Goal: Navigation & Orientation: Find specific page/section

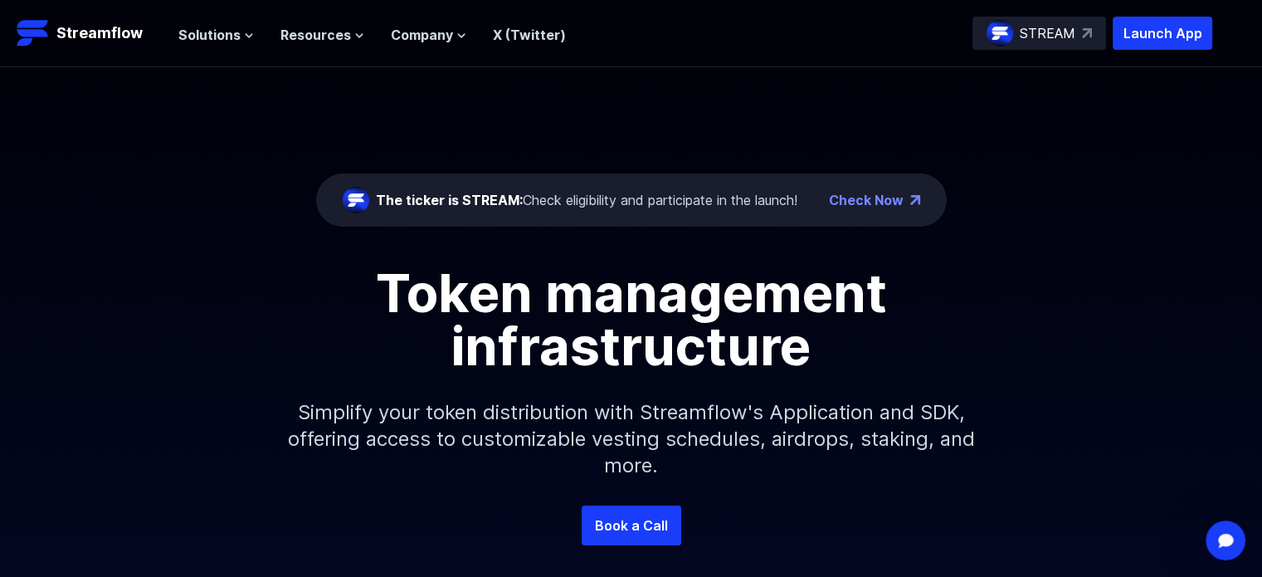
click at [1079, 36] on div "STREAM" at bounding box center [1039, 33] width 134 height 33
click at [231, 29] on span "Solutions" at bounding box center [209, 35] width 62 height 20
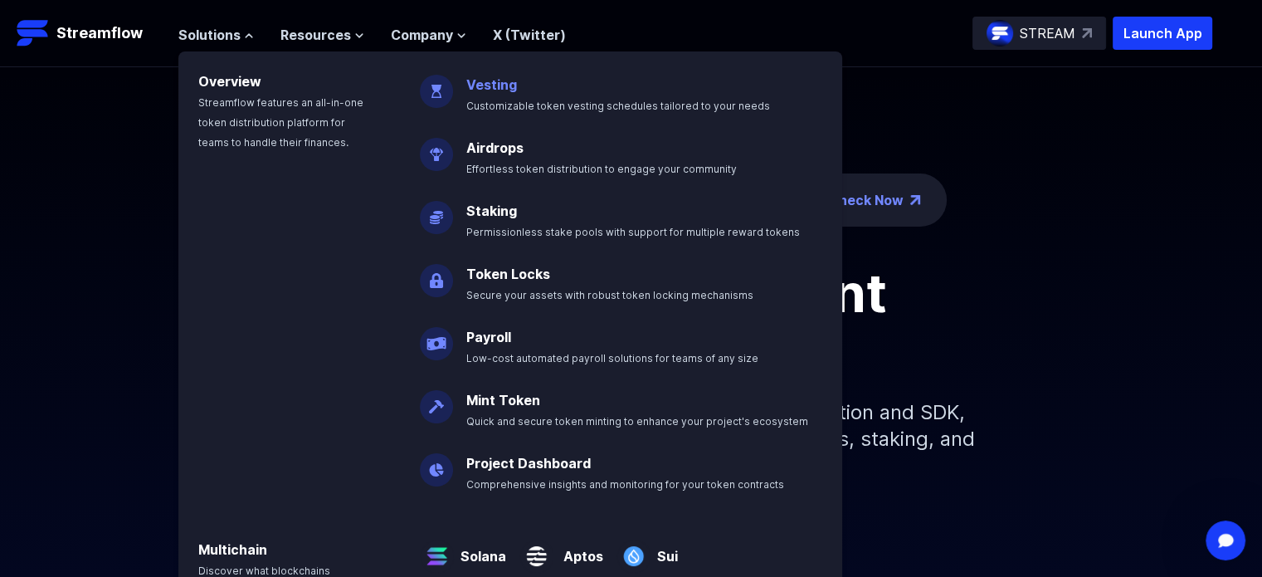
click at [466, 85] on link "Vesting" at bounding box center [491, 84] width 51 height 17
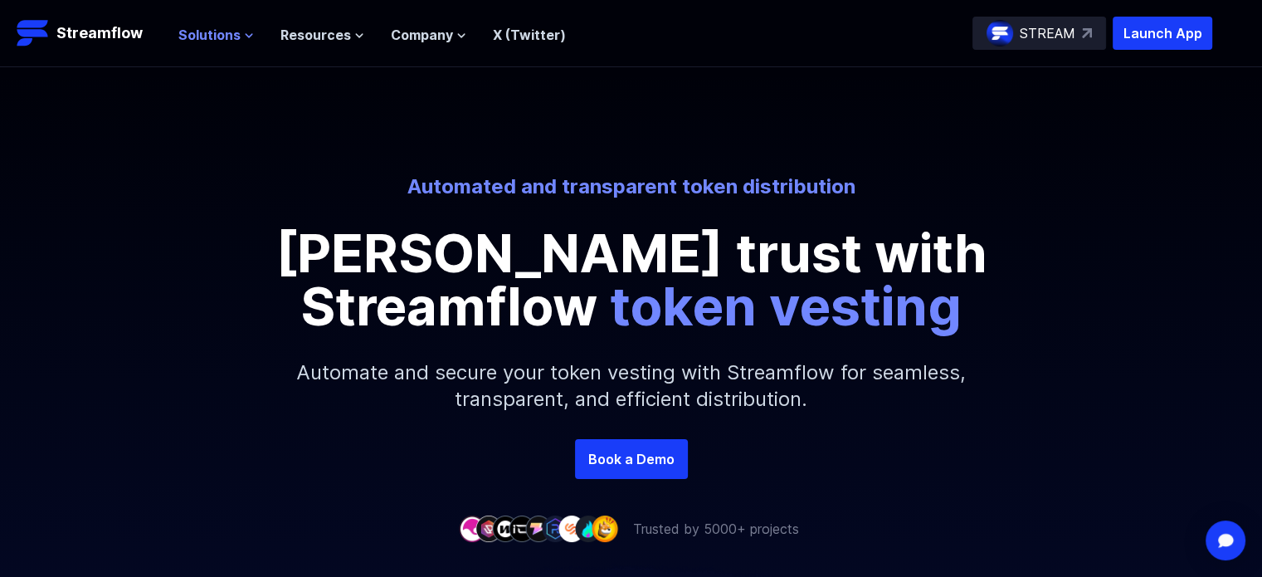
click at [226, 39] on span "Solutions" at bounding box center [209, 35] width 62 height 20
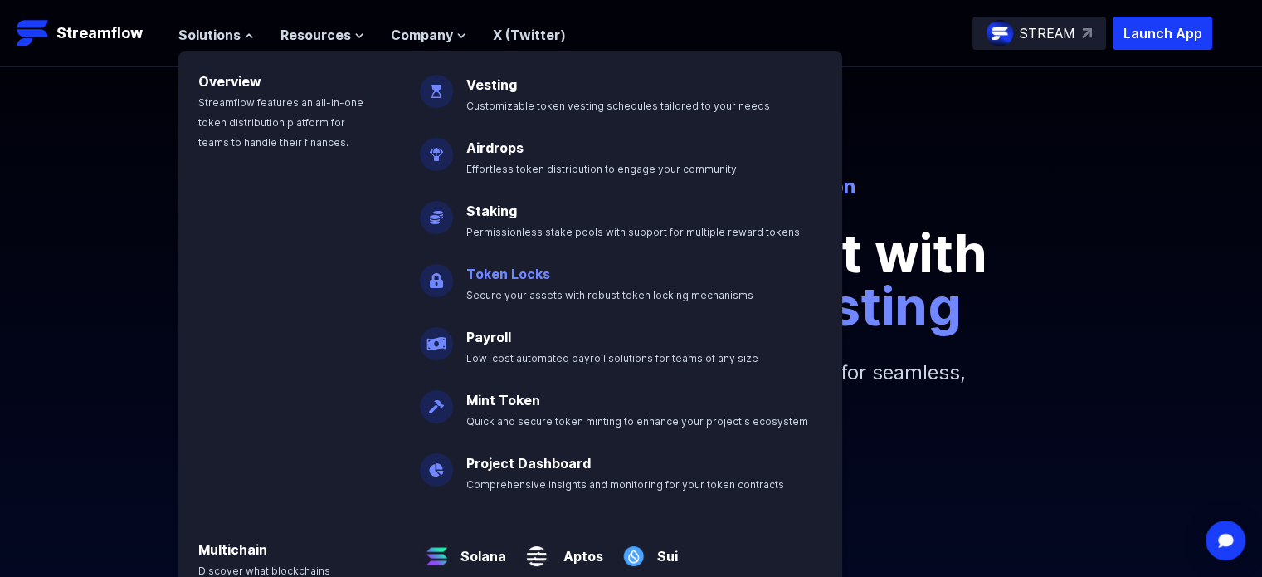
click at [471, 268] on link "Token Locks" at bounding box center [508, 273] width 84 height 17
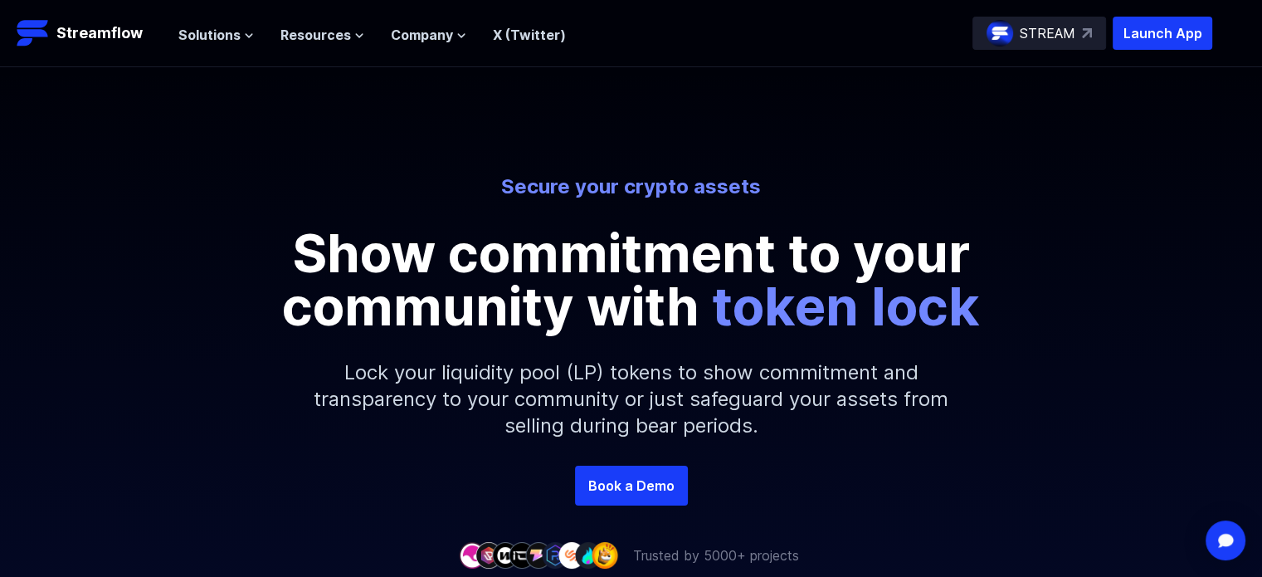
click at [1083, 42] on div "STREAM" at bounding box center [1039, 33] width 134 height 33
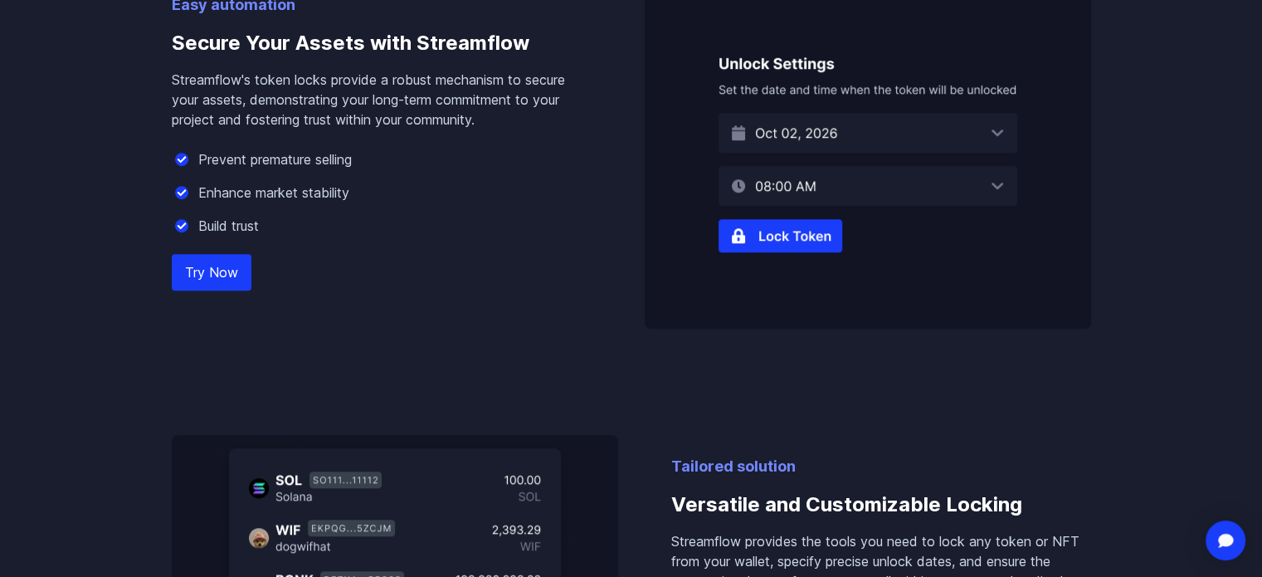
scroll to position [1161, 0]
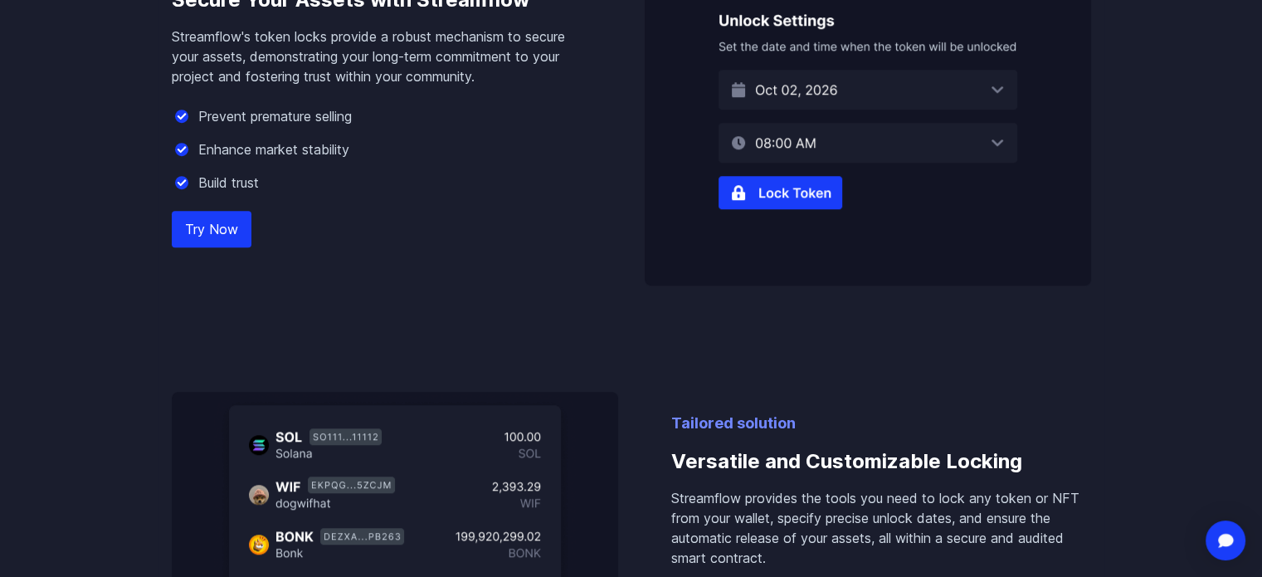
click at [229, 221] on link "Try Now" at bounding box center [212, 229] width 80 height 37
